Goal: Find specific page/section

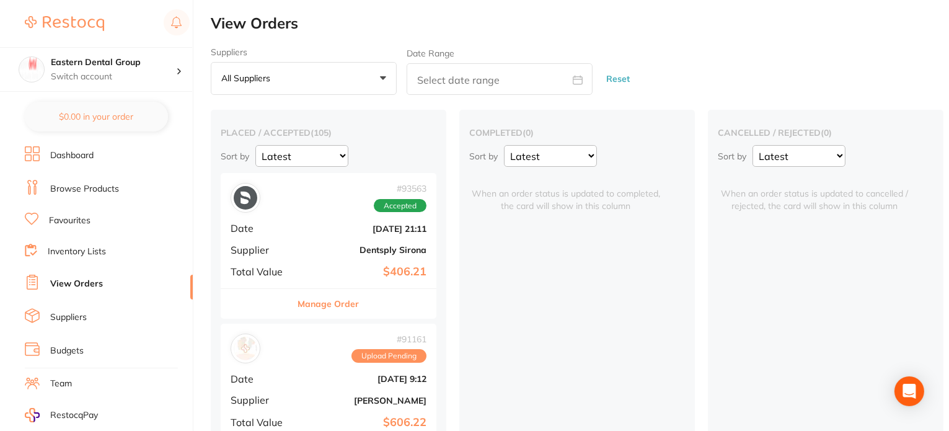
click at [89, 185] on link "Browse Products" at bounding box center [84, 189] width 69 height 12
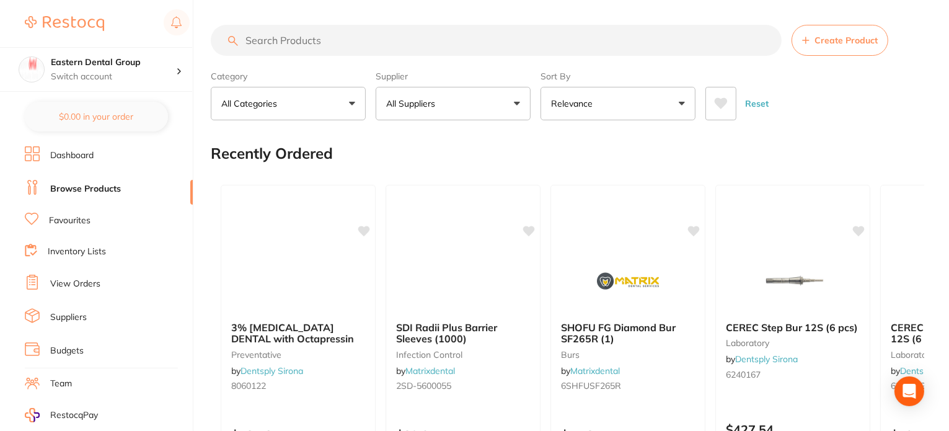
click at [86, 221] on link "Favourites" at bounding box center [70, 221] width 42 height 12
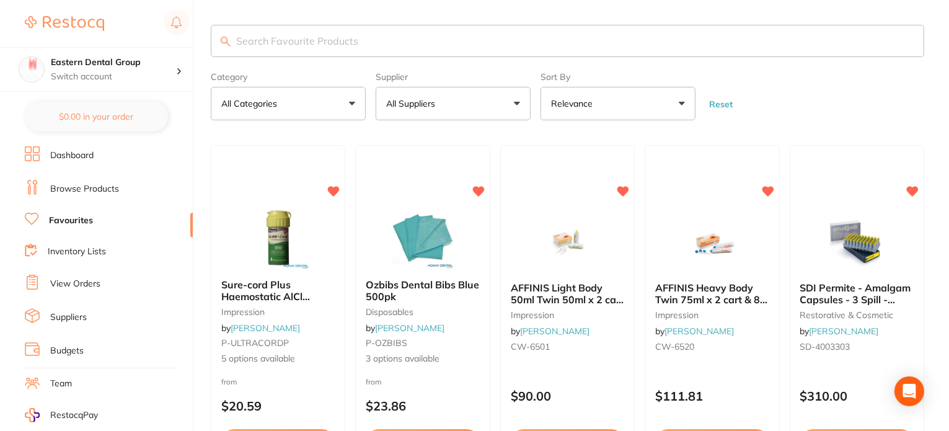
click at [339, 38] on input "search" at bounding box center [568, 41] width 714 height 32
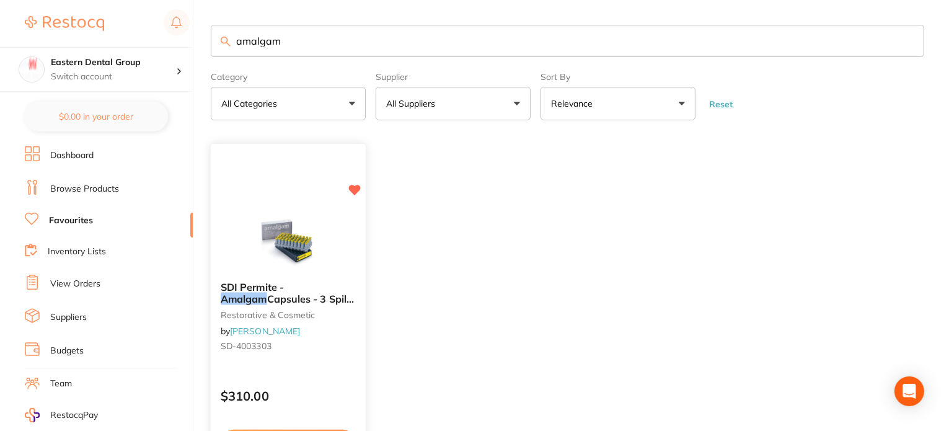
type input "amalgam"
click at [284, 290] on span "SDI Permite -" at bounding box center [252, 288] width 63 height 12
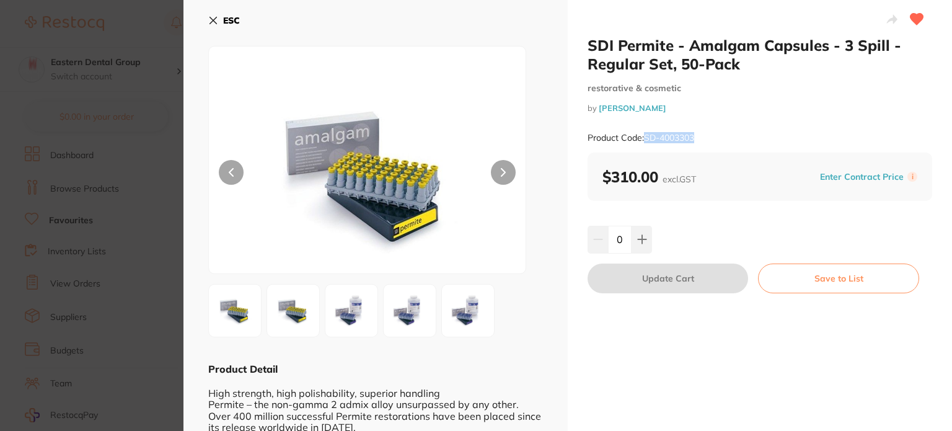
drag, startPoint x: 646, startPoint y: 136, endPoint x: 694, endPoint y: 136, distance: 48.4
click at [694, 136] on small "Product Code: SD-4003303" at bounding box center [641, 138] width 107 height 11
copy small "SD-4003303"
click at [228, 19] on b "ESC" at bounding box center [231, 20] width 17 height 11
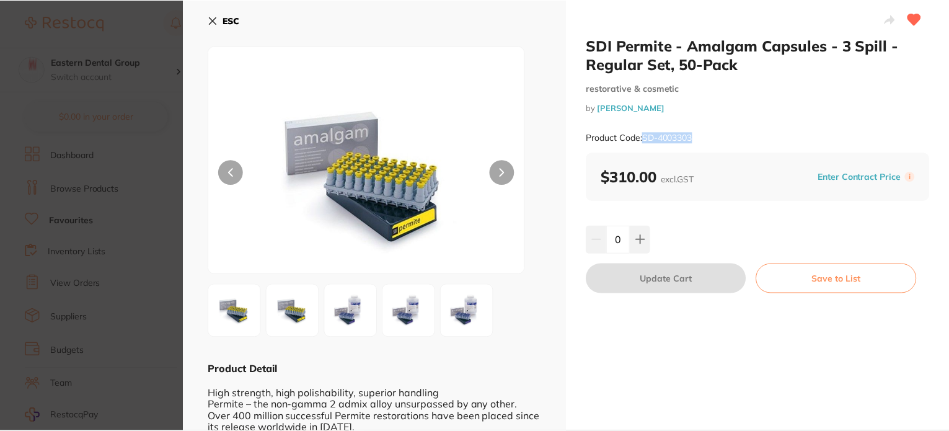
scroll to position [135, 0]
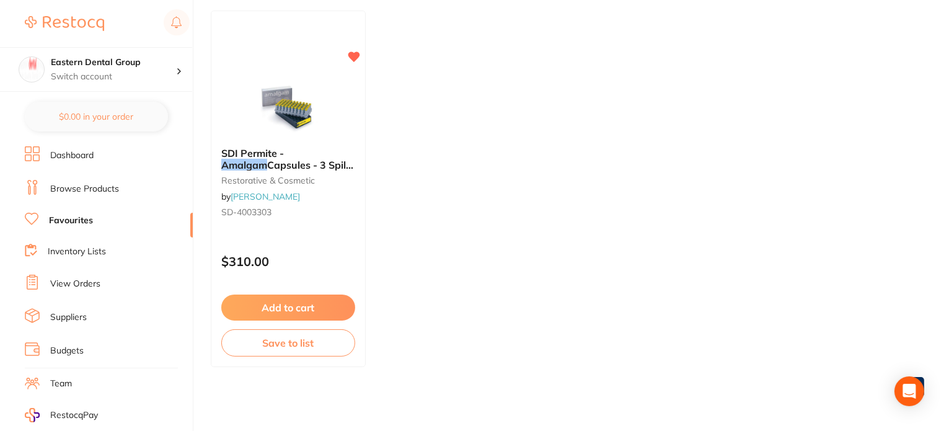
click at [122, 188] on li "Browse Products" at bounding box center [109, 189] width 168 height 19
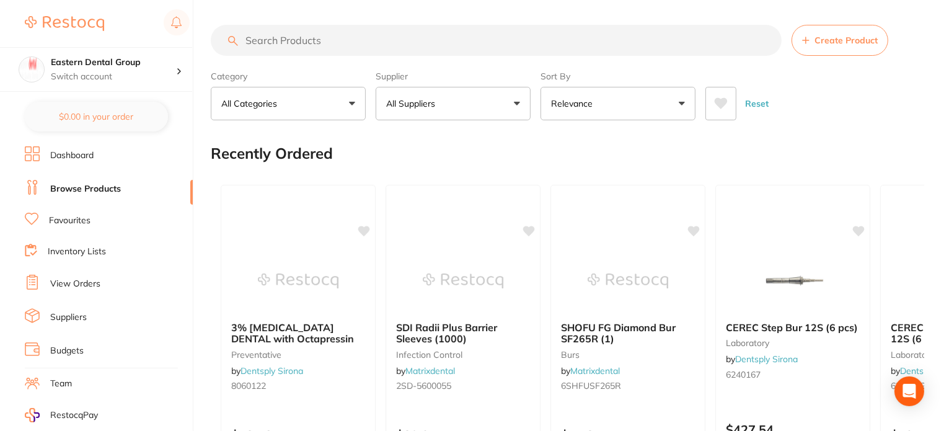
click at [325, 45] on input "search" at bounding box center [496, 40] width 571 height 31
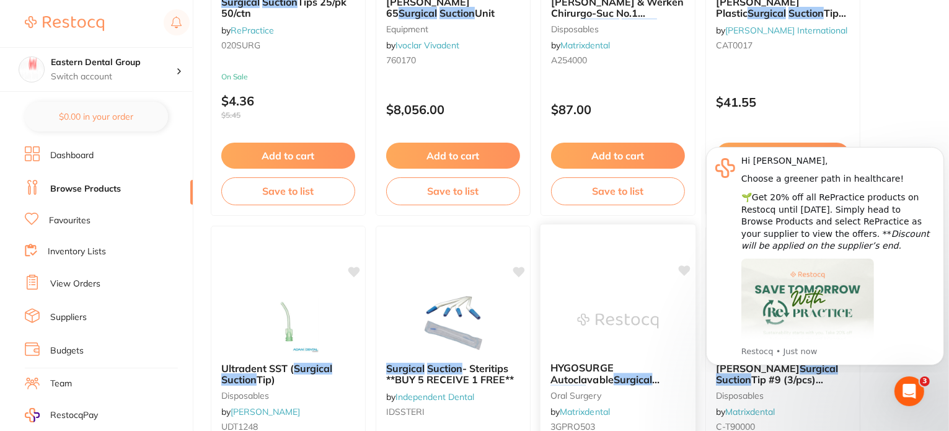
scroll to position [806, 0]
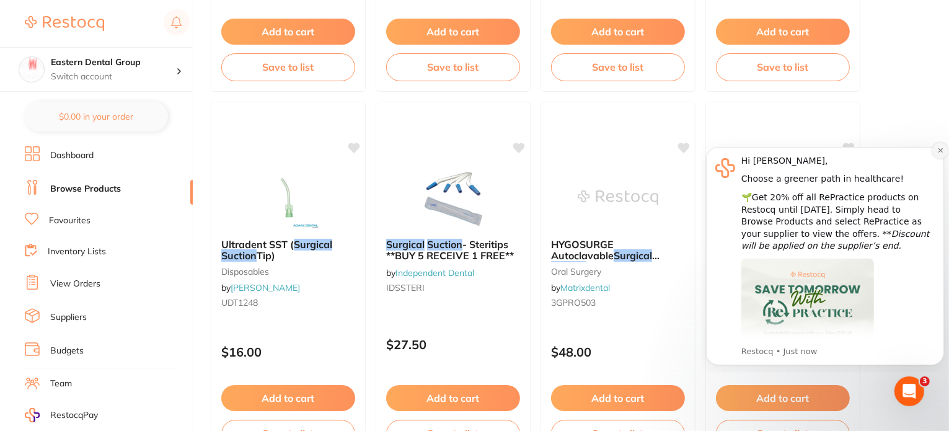
click at [935, 151] on button "Dismiss notification" at bounding box center [940, 150] width 16 height 16
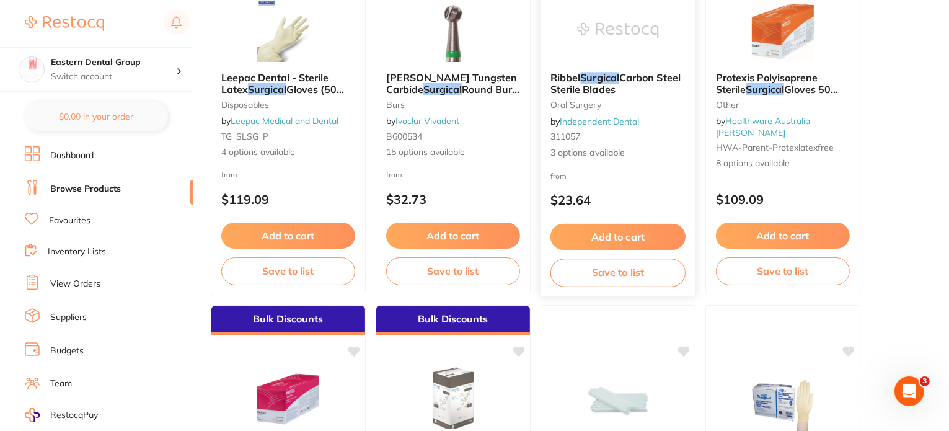
scroll to position [3783, 0]
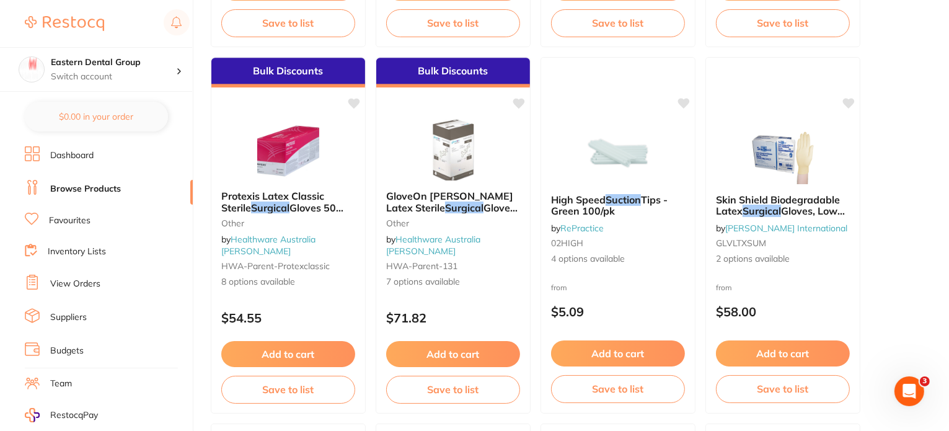
click at [108, 187] on link "Browse Products" at bounding box center [85, 189] width 71 height 12
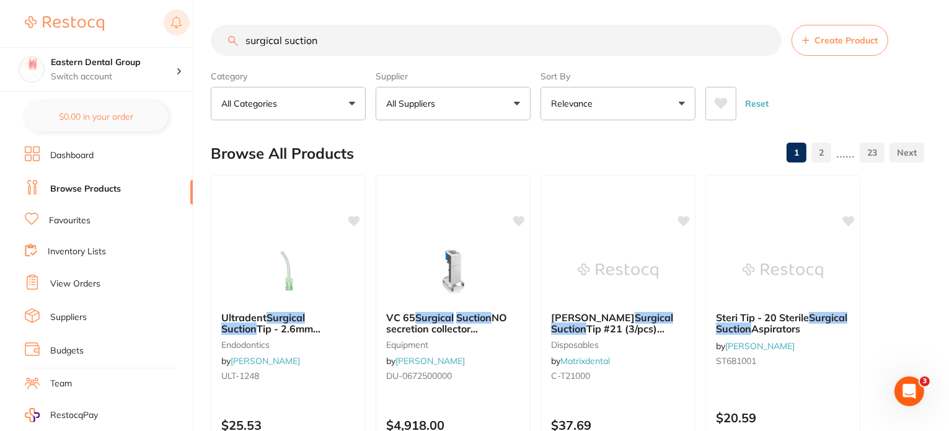
drag, startPoint x: 364, startPoint y: 46, endPoint x: 171, endPoint y: 31, distance: 193.4
click at [171, 31] on div "$406.21 Eastern Dental Group Switch account Eastern Dental Group $0.00 in your …" at bounding box center [474, 215] width 949 height 431
type input "produce rolls"
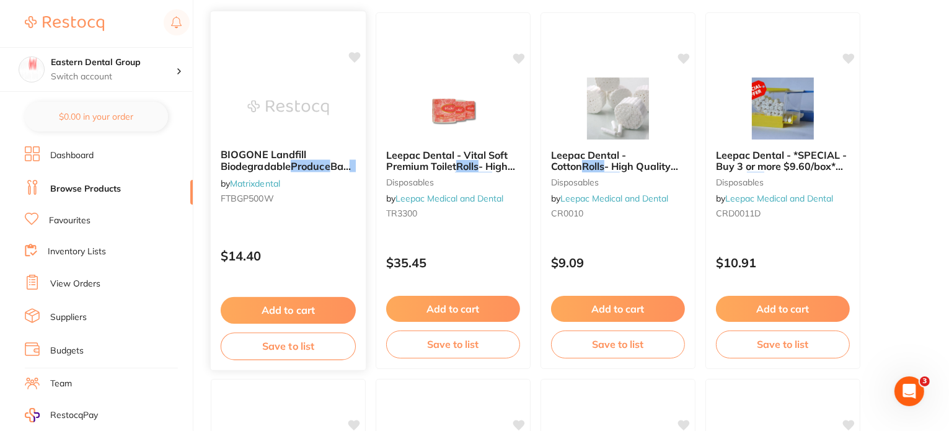
scroll to position [62, 0]
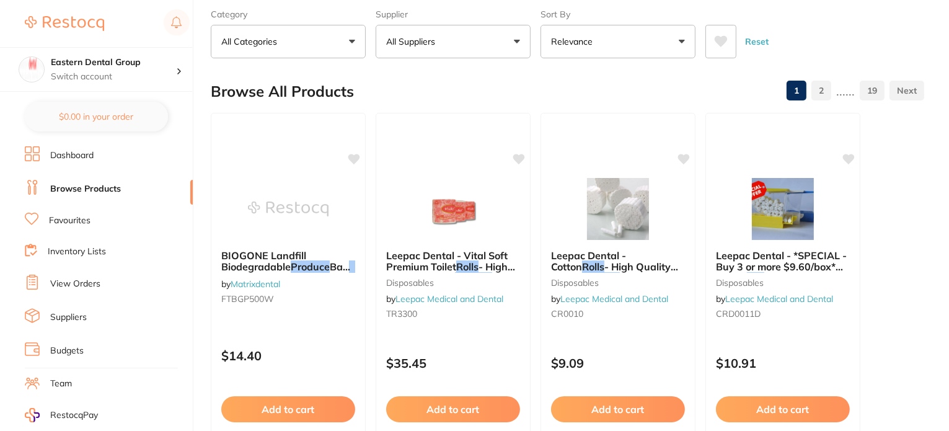
drag, startPoint x: 284, startPoint y: 264, endPoint x: 549, endPoint y: 298, distance: 266.9
click at [285, 265] on span "BIOGONE Landfill Biodegradable" at bounding box center [263, 261] width 85 height 24
